Goal: Browse casually: Explore the website without a specific task or goal

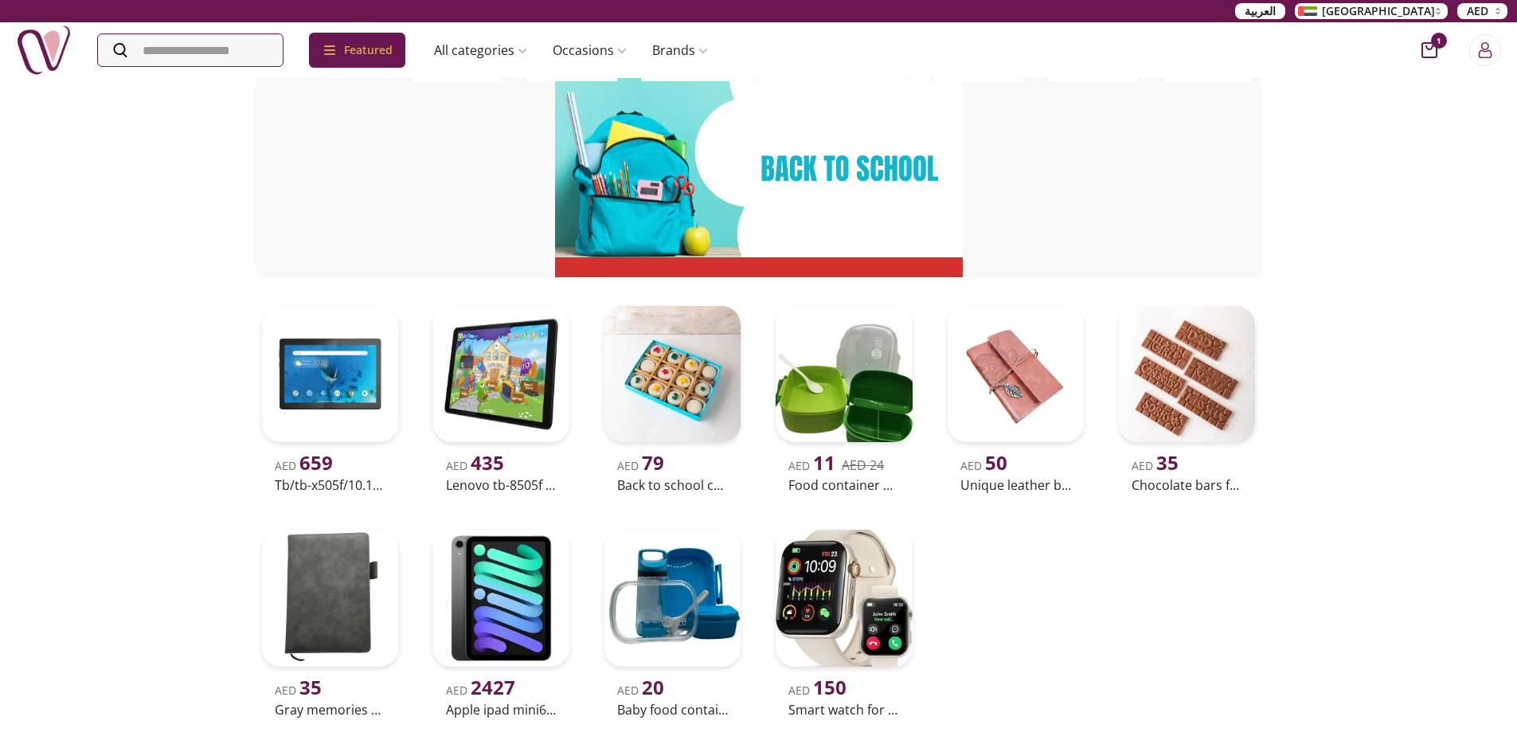
click at [41, 56] on img at bounding box center [44, 50] width 56 height 56
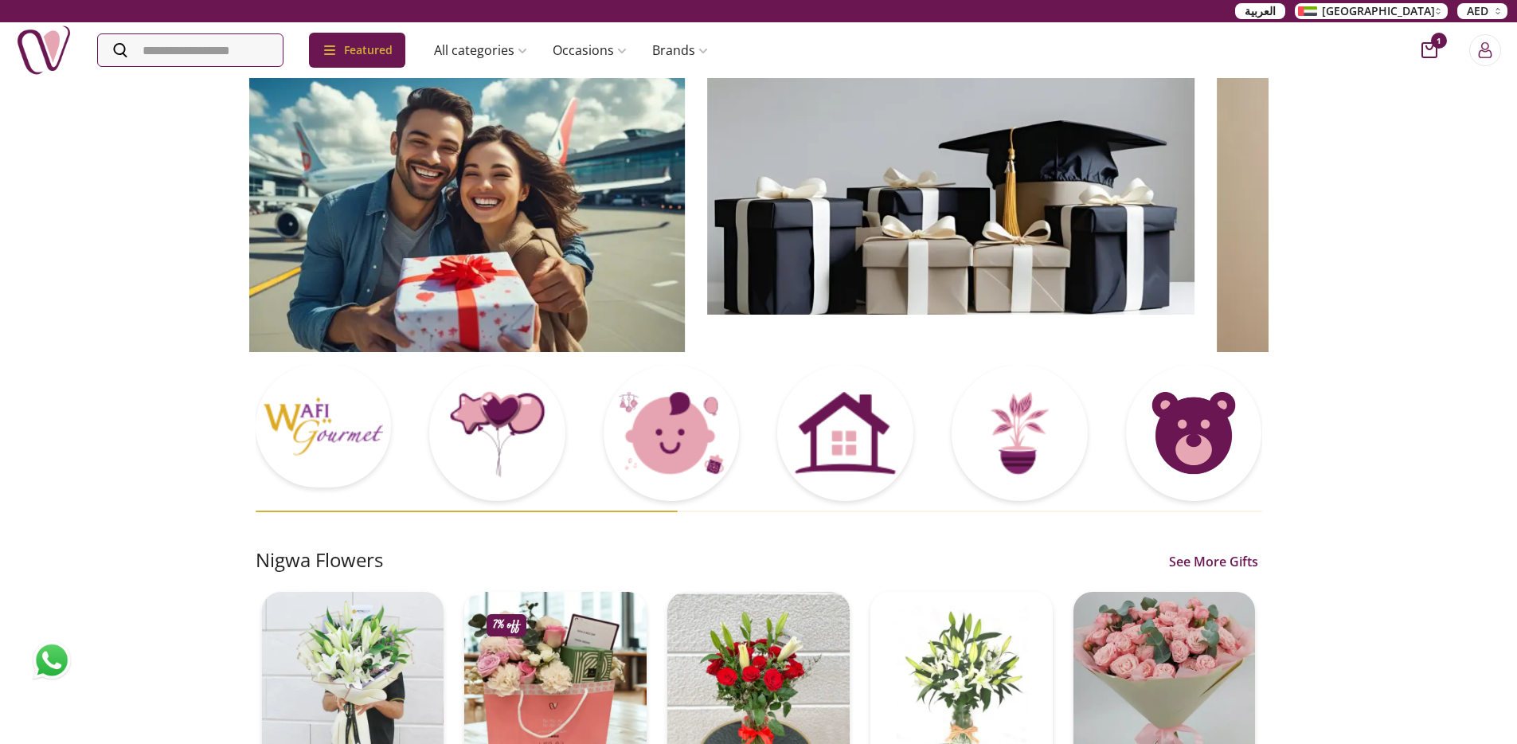
click at [422, 252] on img at bounding box center [440, 214] width 487 height 276
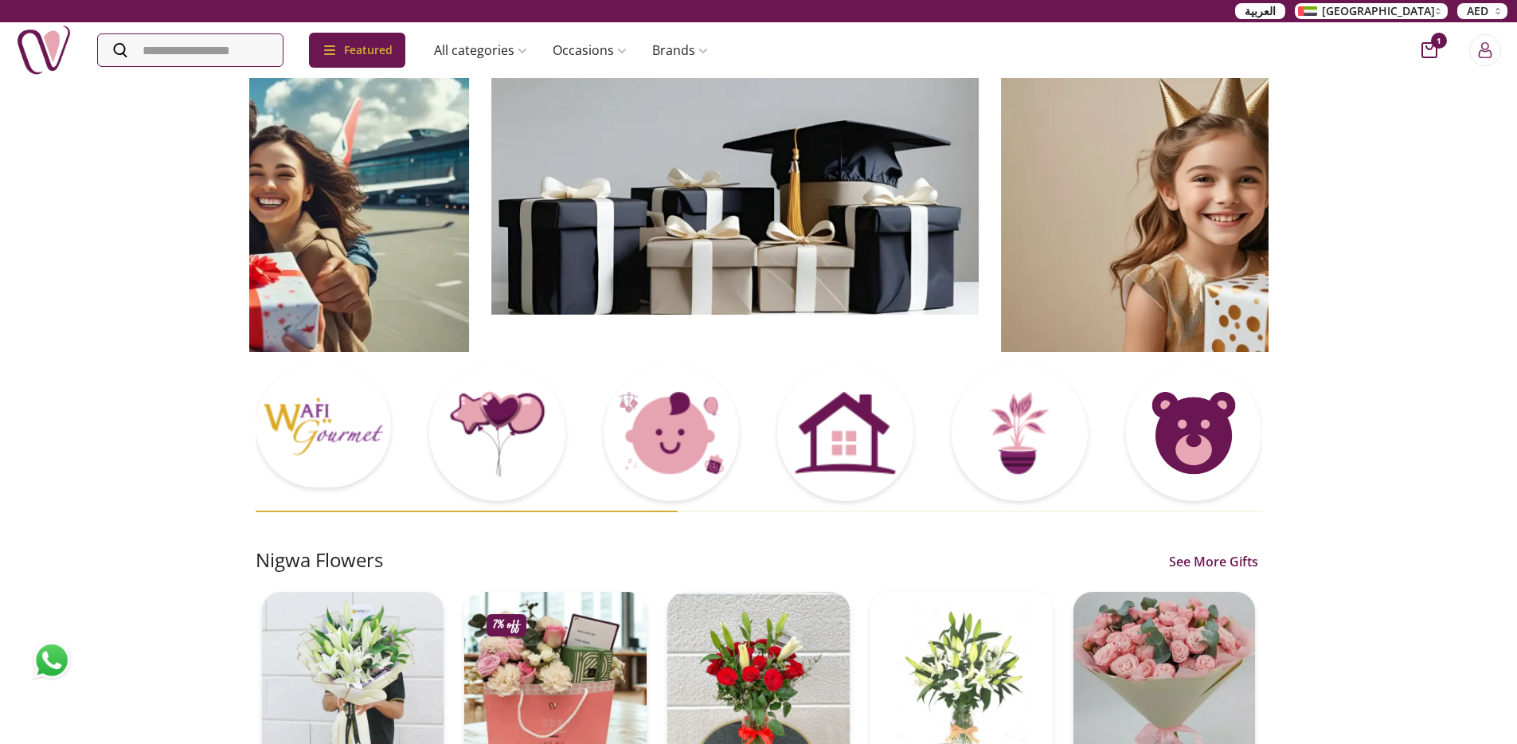
click at [624, 261] on img at bounding box center [734, 195] width 487 height 238
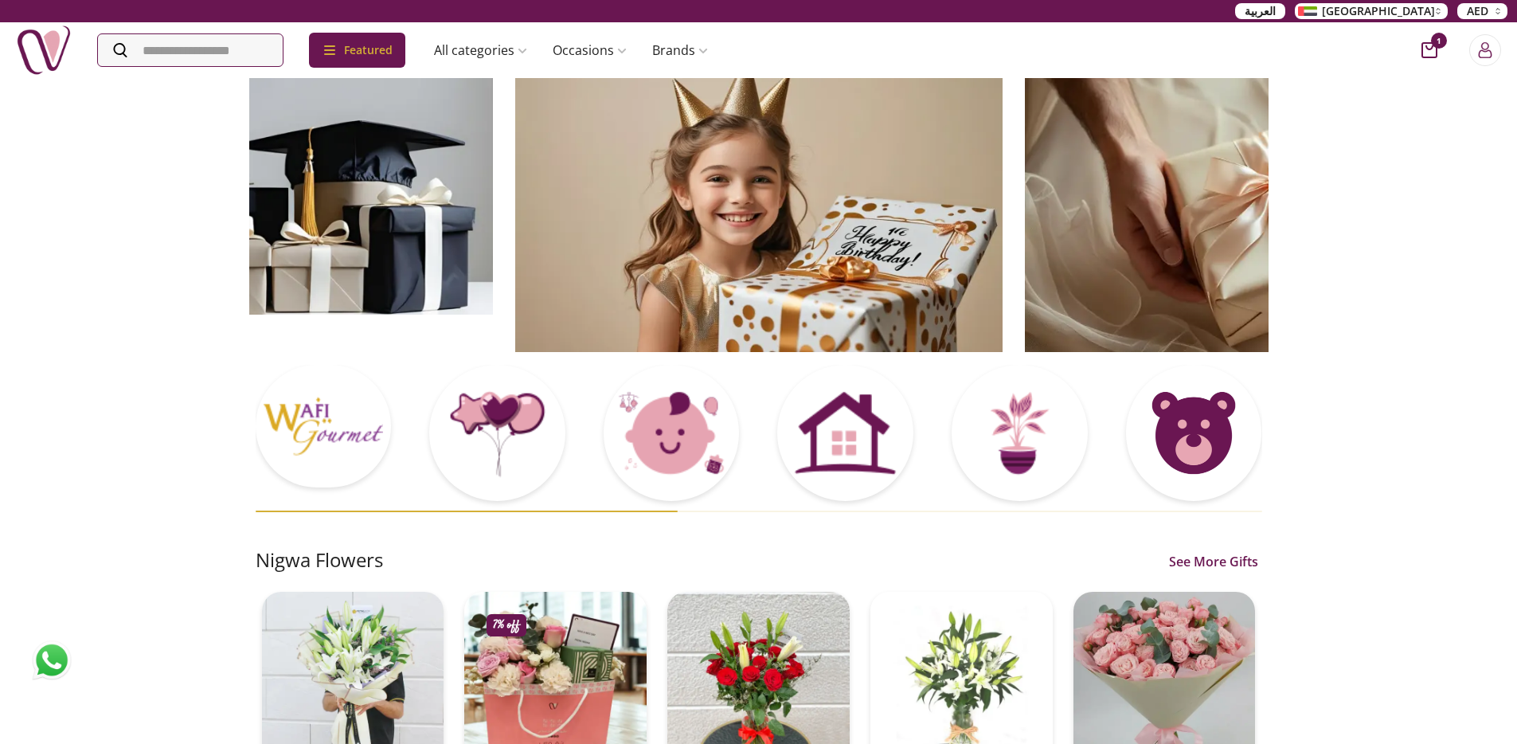
click at [680, 258] on img at bounding box center [758, 214] width 487 height 276
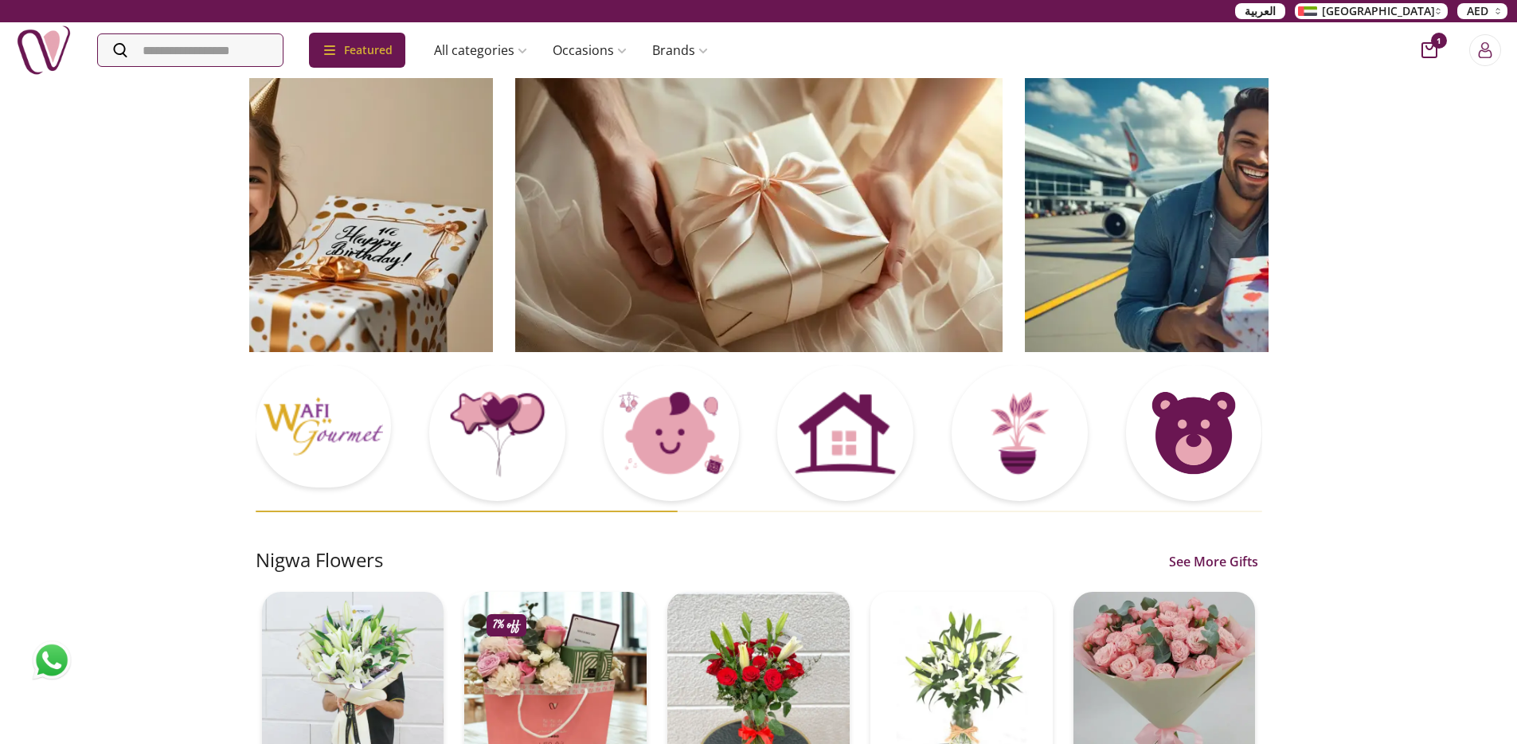
click at [721, 254] on img at bounding box center [758, 214] width 487 height 276
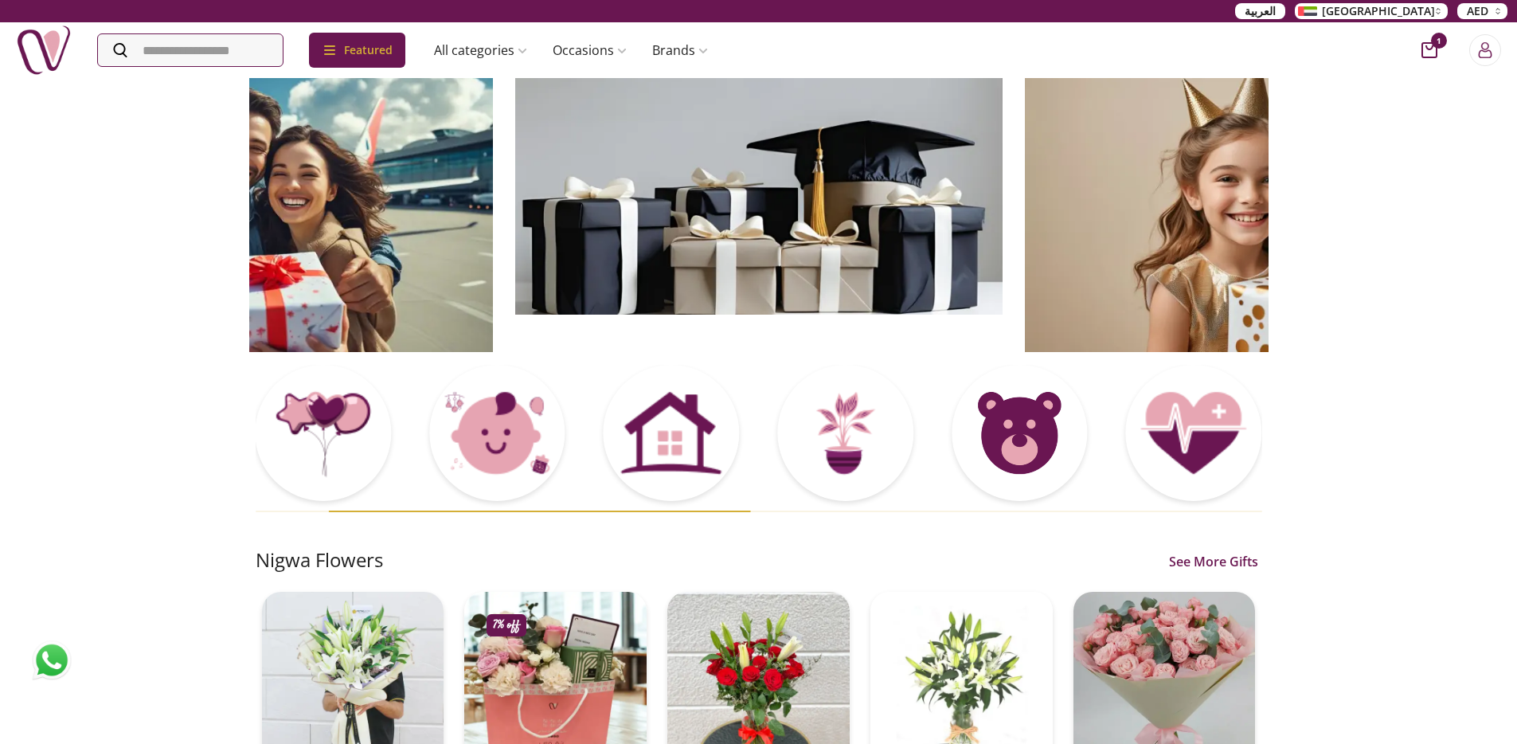
click at [640, 216] on img at bounding box center [758, 195] width 487 height 238
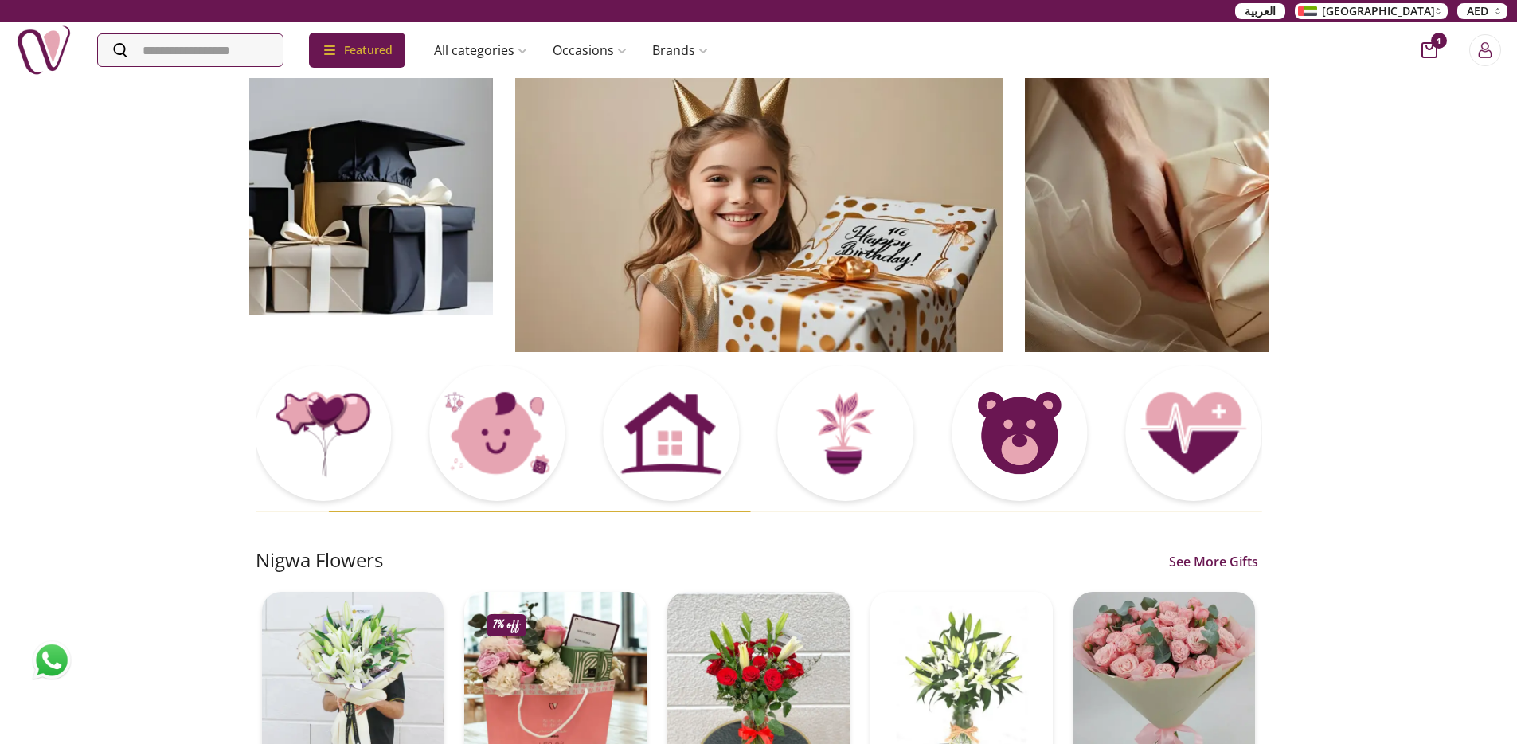
click at [611, 214] on img at bounding box center [758, 214] width 487 height 276
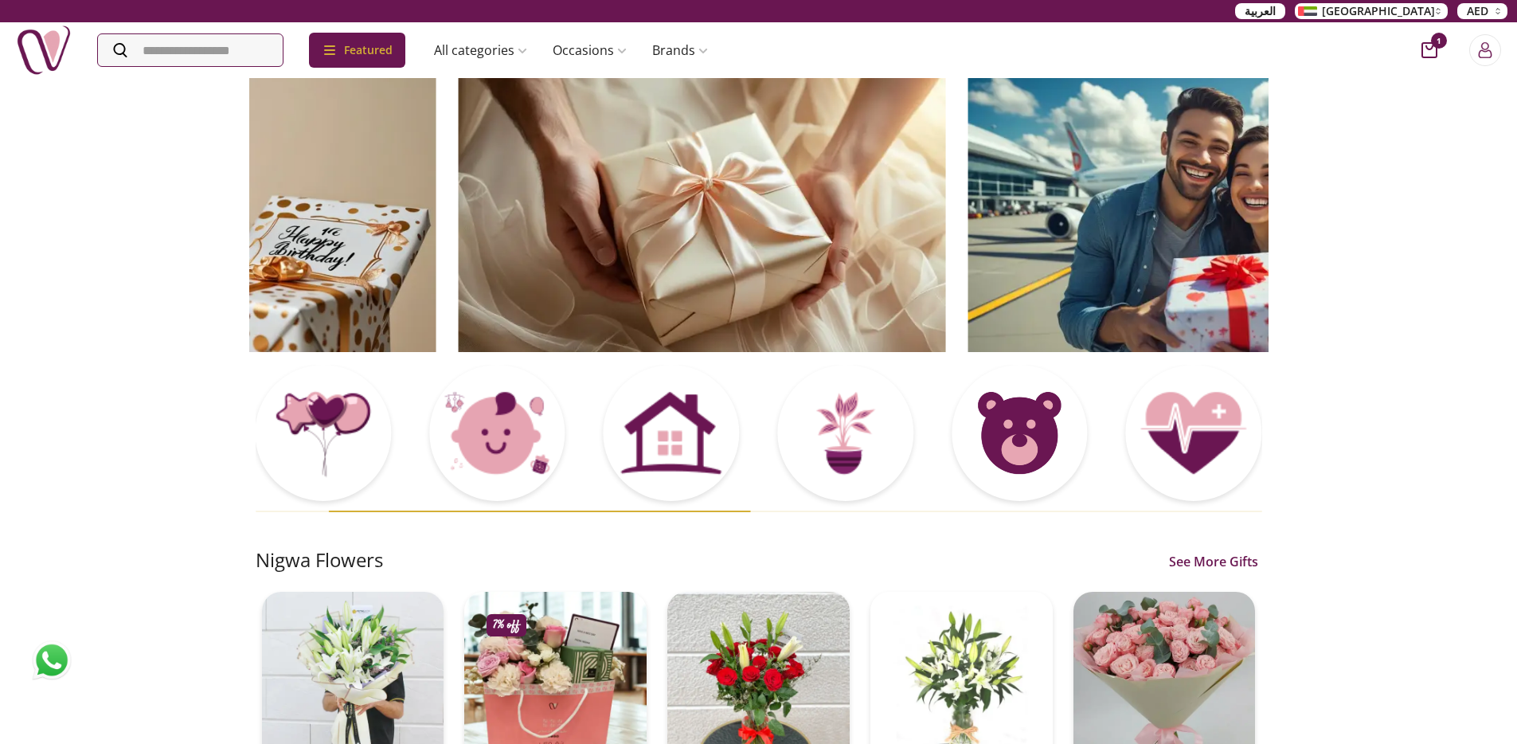
click at [616, 211] on img at bounding box center [701, 214] width 487 height 276
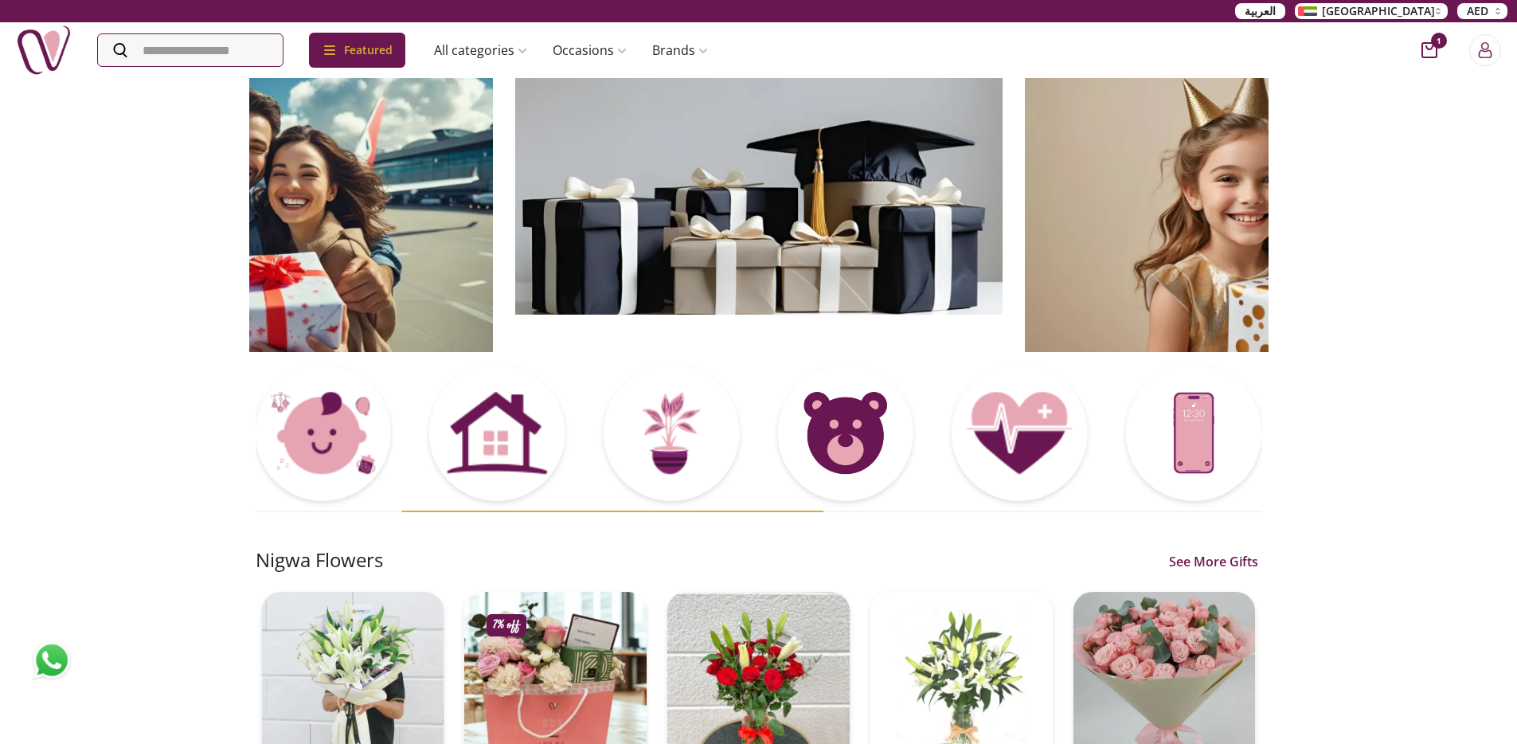
click at [590, 212] on img at bounding box center [758, 195] width 487 height 238
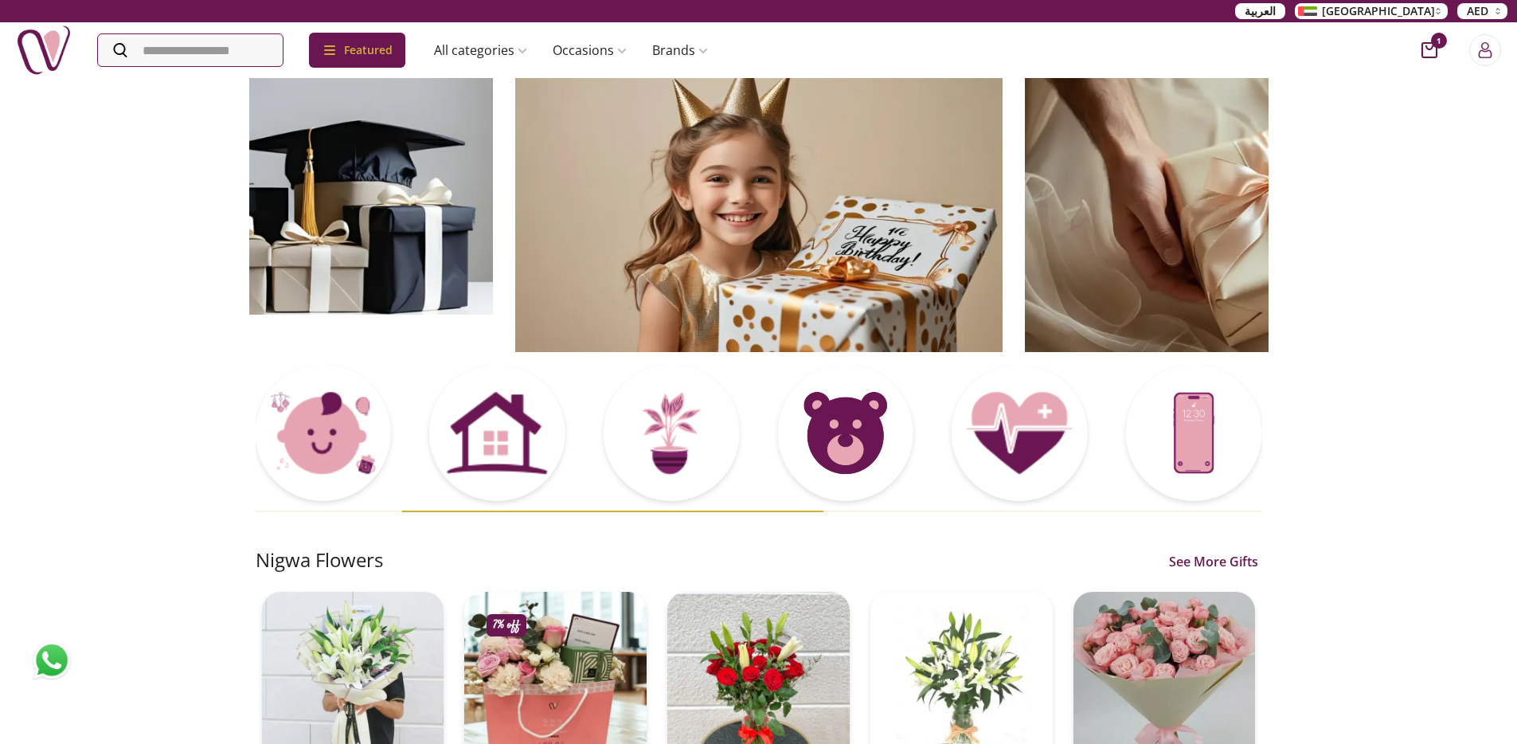
click at [588, 215] on img at bounding box center [758, 214] width 487 height 276
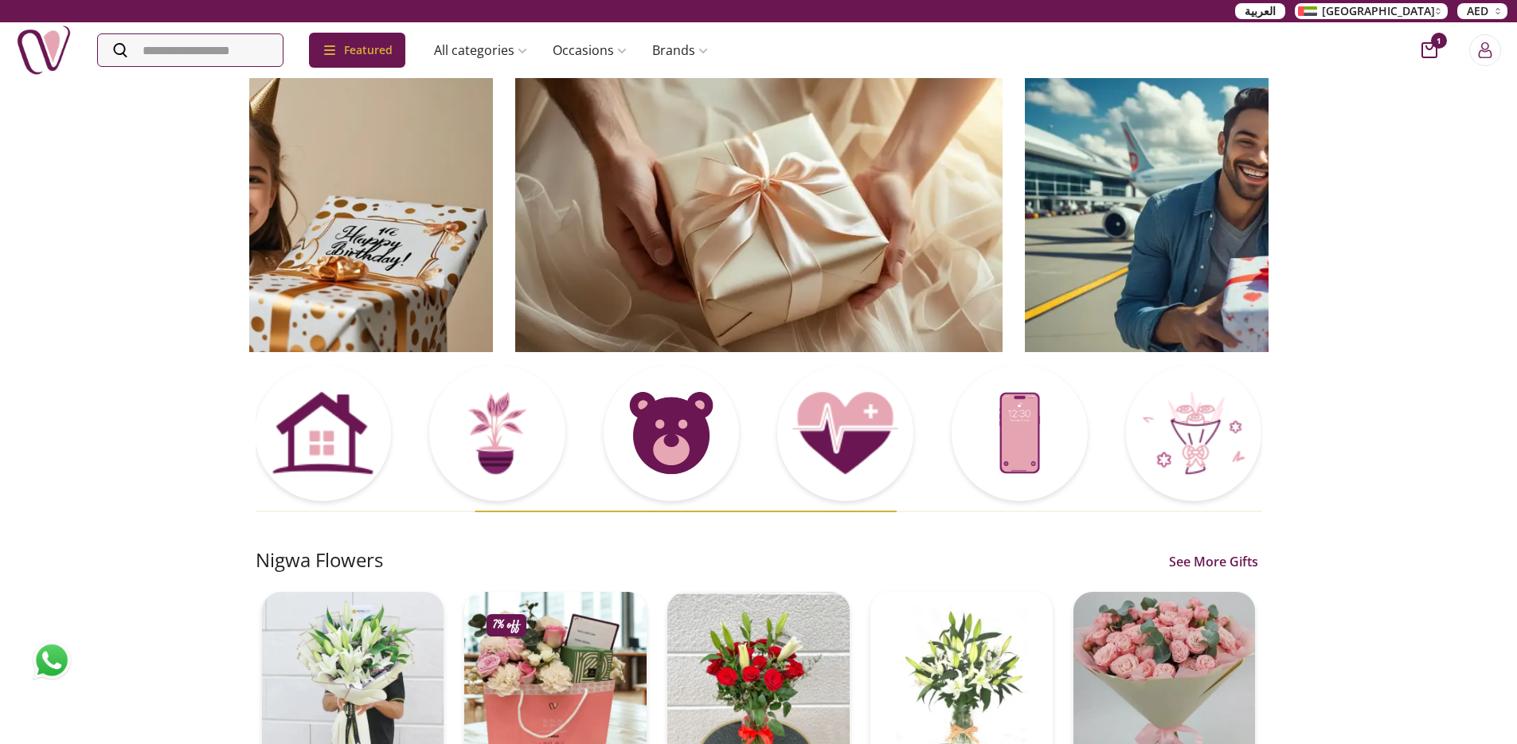
click at [515, 193] on img at bounding box center [758, 214] width 487 height 276
